Goal: Register for event/course

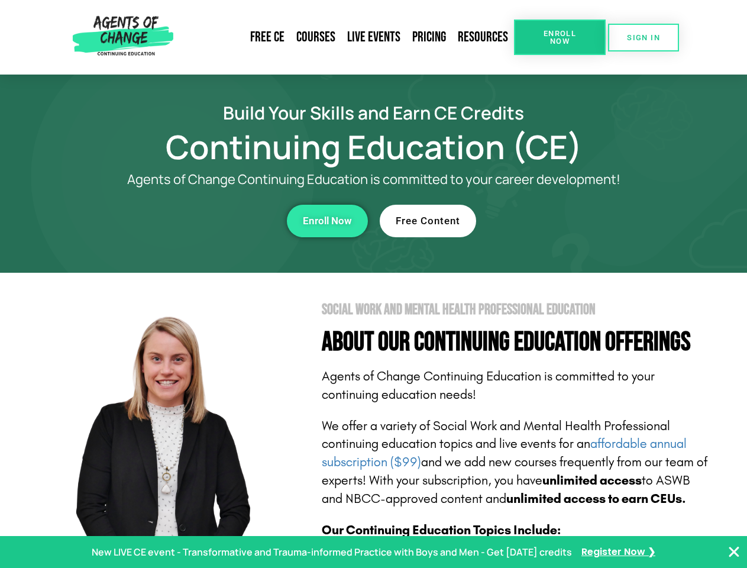
click at [373, 284] on section "Social Work and Mental Health Professional Education About Our Continuing Educa…" at bounding box center [373, 521] width 747 height 497
click at [483, 37] on link "Resources" at bounding box center [483, 37] width 62 height 27
click at [559, 37] on span "Enroll Now" at bounding box center [560, 37] width 54 height 15
click at [643, 37] on span "SIGN IN" at bounding box center [643, 38] width 33 height 8
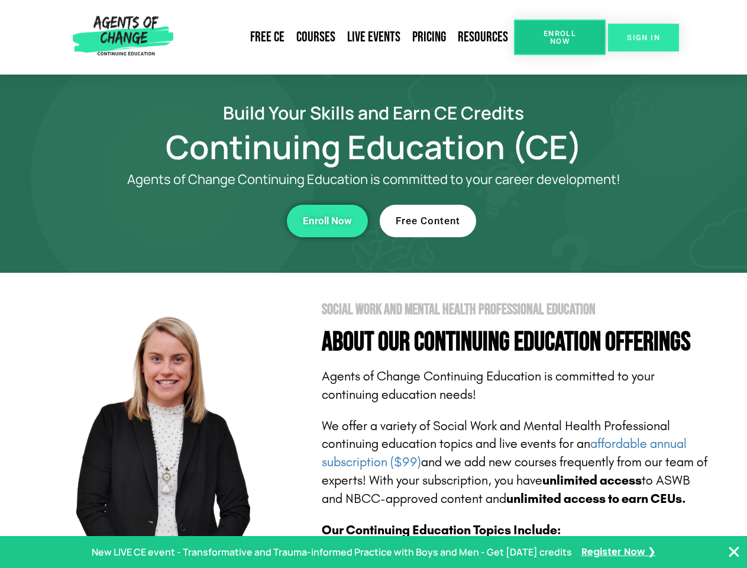
click at [643, 37] on span "SIGN IN" at bounding box center [643, 38] width 33 height 8
click at [205, 221] on div "Enroll Now" at bounding box center [205, 221] width 325 height 33
click at [327, 221] on span "Enroll Now" at bounding box center [327, 221] width 49 height 10
